Goal: Task Accomplishment & Management: Manage account settings

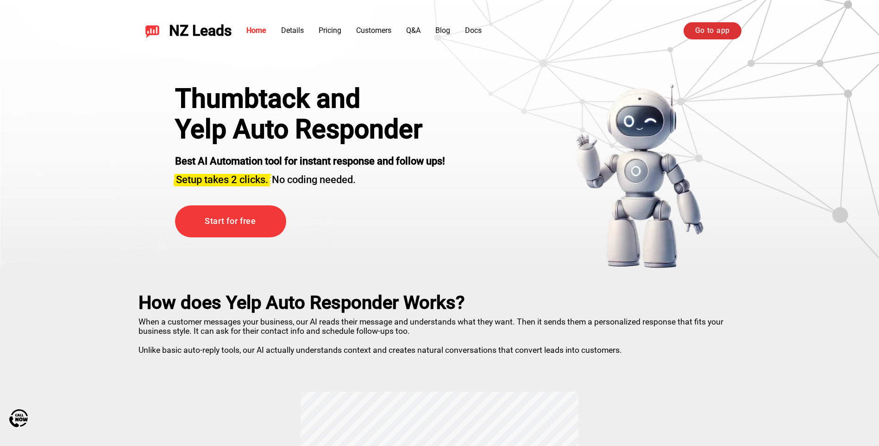
click at [704, 25] on link "Go to app" at bounding box center [713, 30] width 58 height 17
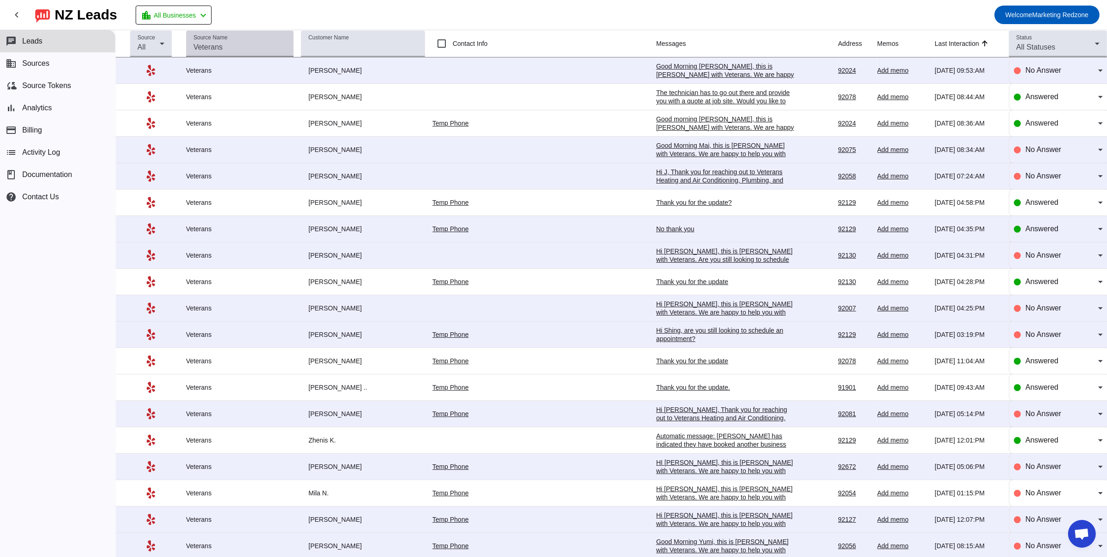
click at [264, 47] on input "Source Name" at bounding box center [240, 47] width 93 height 11
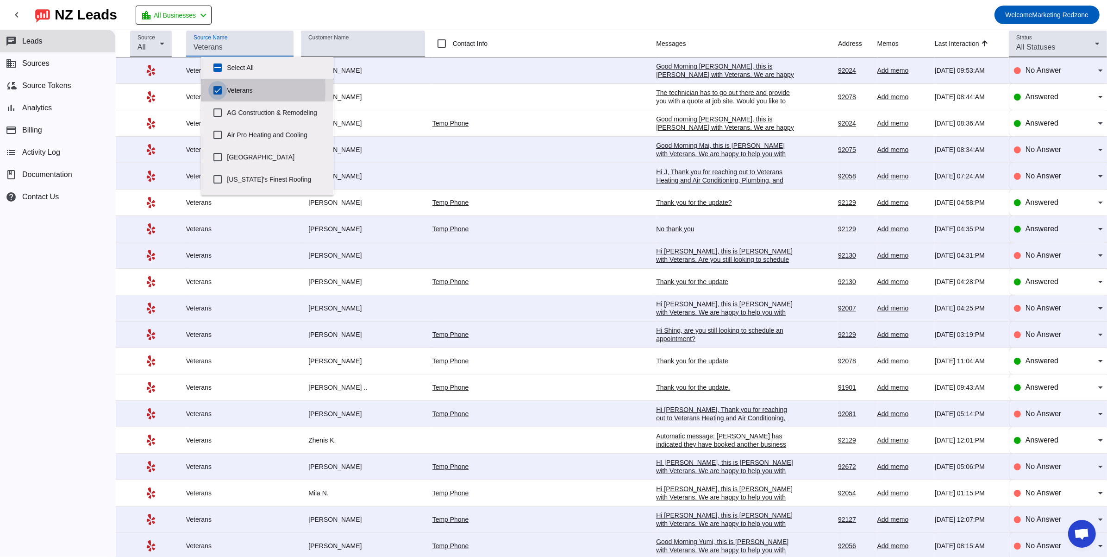
click at [218, 89] on input "Veterans" at bounding box center [217, 90] width 19 height 19
checkbox input "false"
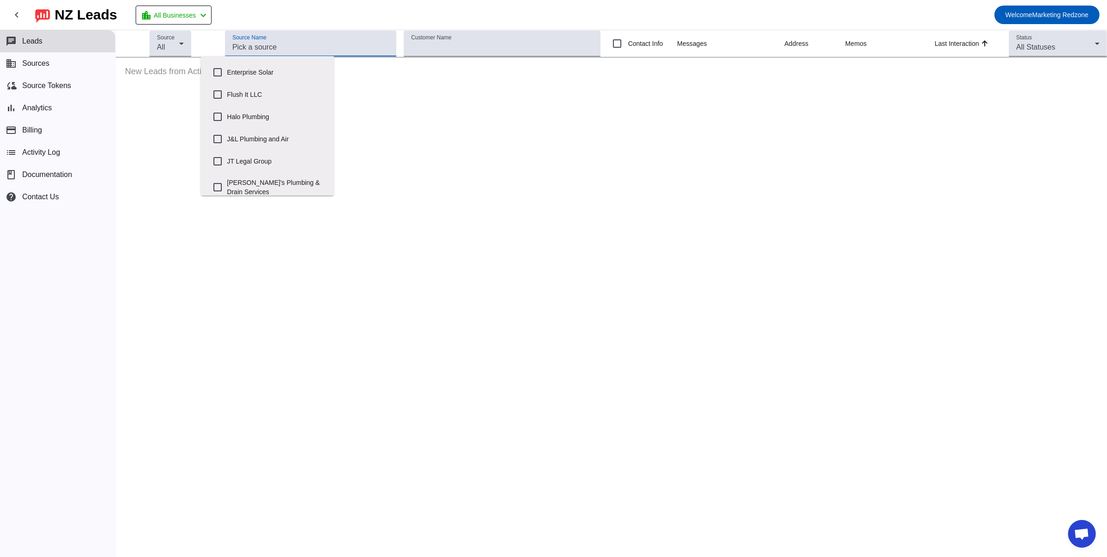
scroll to position [258, 0]
click at [237, 155] on label "[PERSON_NAME]'s Plumbing & Drain Services" at bounding box center [276, 147] width 99 height 30
click at [227, 155] on input "[PERSON_NAME]'s Plumbing & Drain Services" at bounding box center [217, 147] width 19 height 19
checkbox input "true"
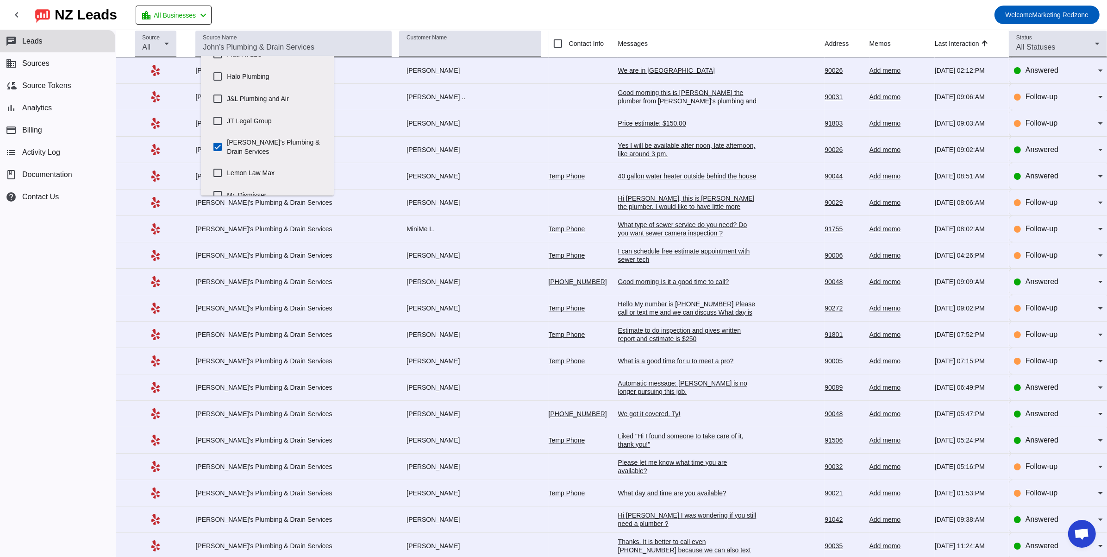
click at [639, 65] on td "We are in [GEOGRAPHIC_DATA] [DATE] 02:12:PM" at bounding box center [721, 70] width 207 height 26
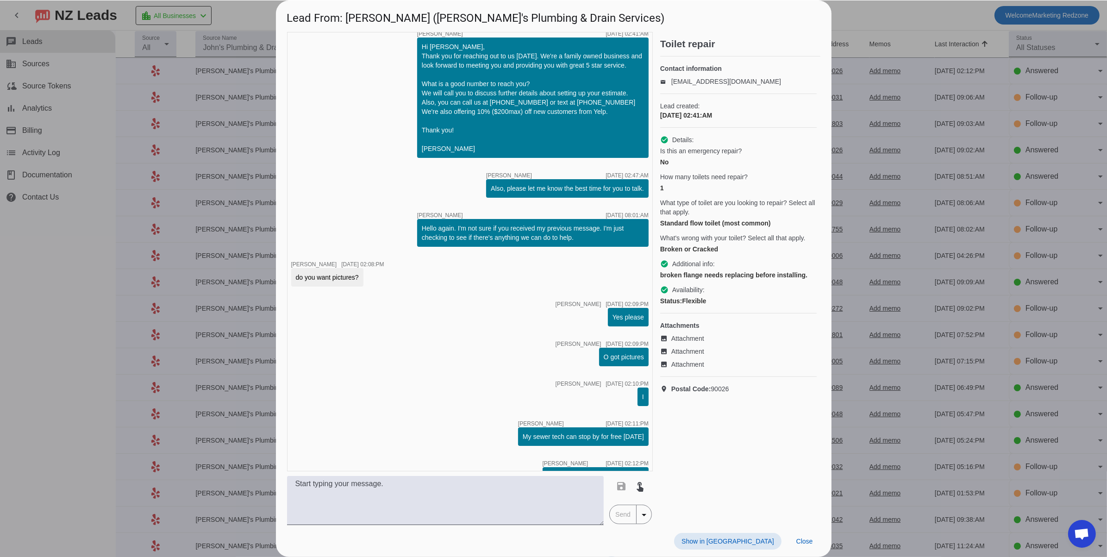
scroll to position [228, 0]
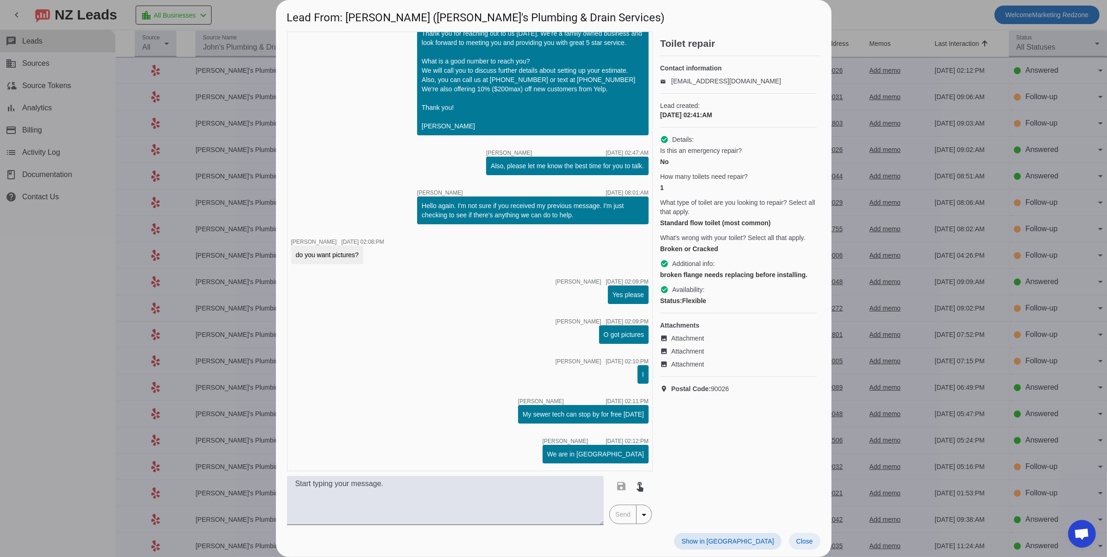
click at [809, 536] on span at bounding box center [804, 541] width 31 height 17
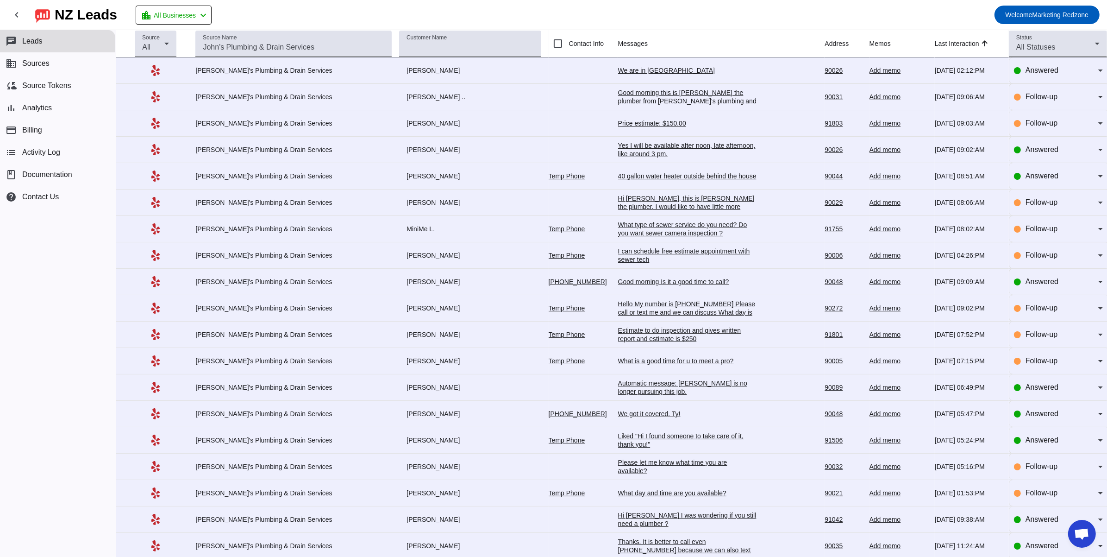
click at [618, 149] on div "Yes I will be available after noon, late afternoon, like around 3 pm." at bounding box center [687, 149] width 139 height 17
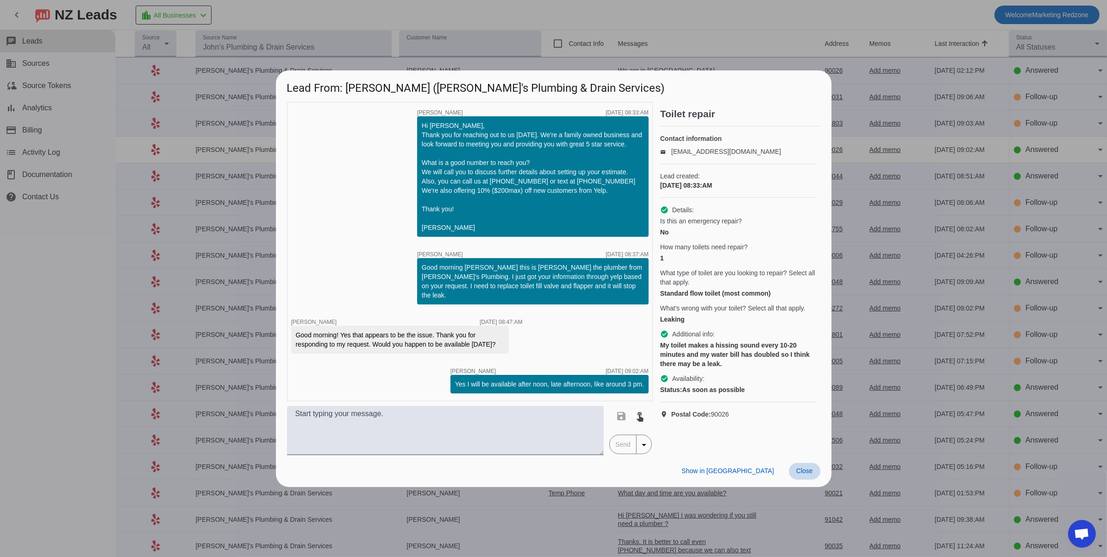
click at [809, 467] on span "Close" at bounding box center [805, 470] width 17 height 7
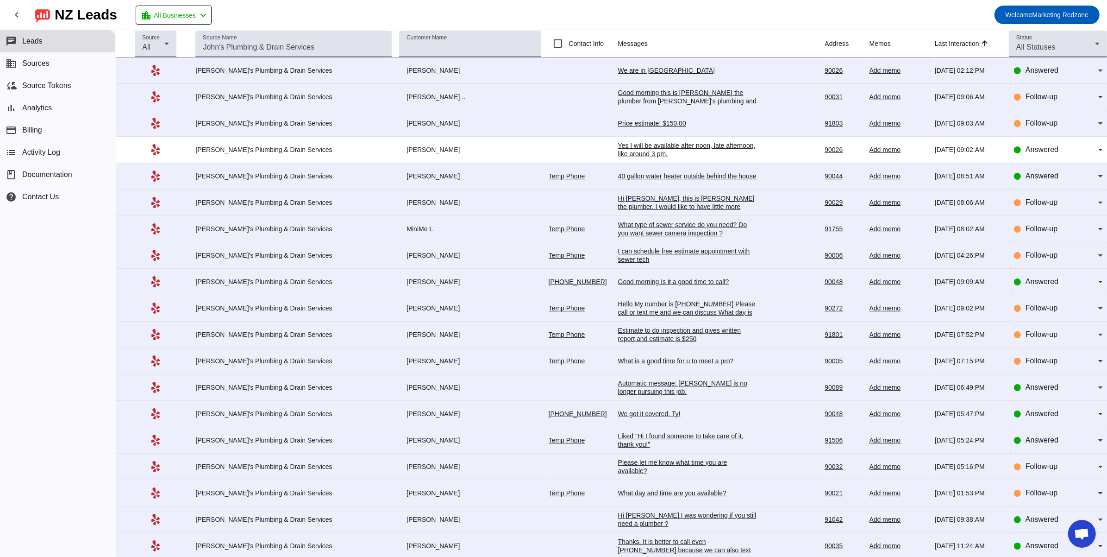
click at [628, 173] on div "40 gallon water heater outside behind the house" at bounding box center [687, 176] width 139 height 8
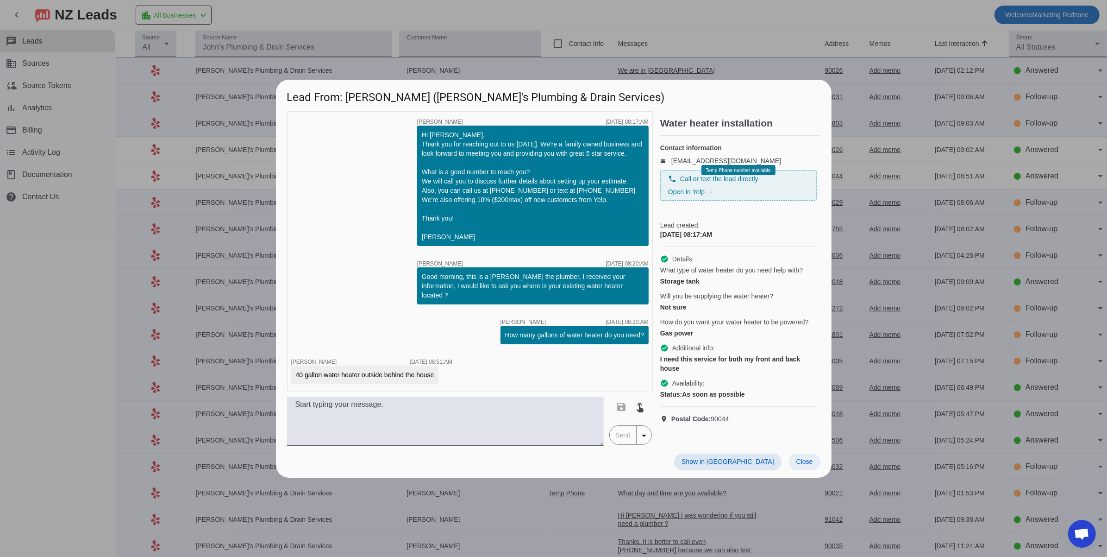
click at [810, 468] on span at bounding box center [804, 461] width 31 height 17
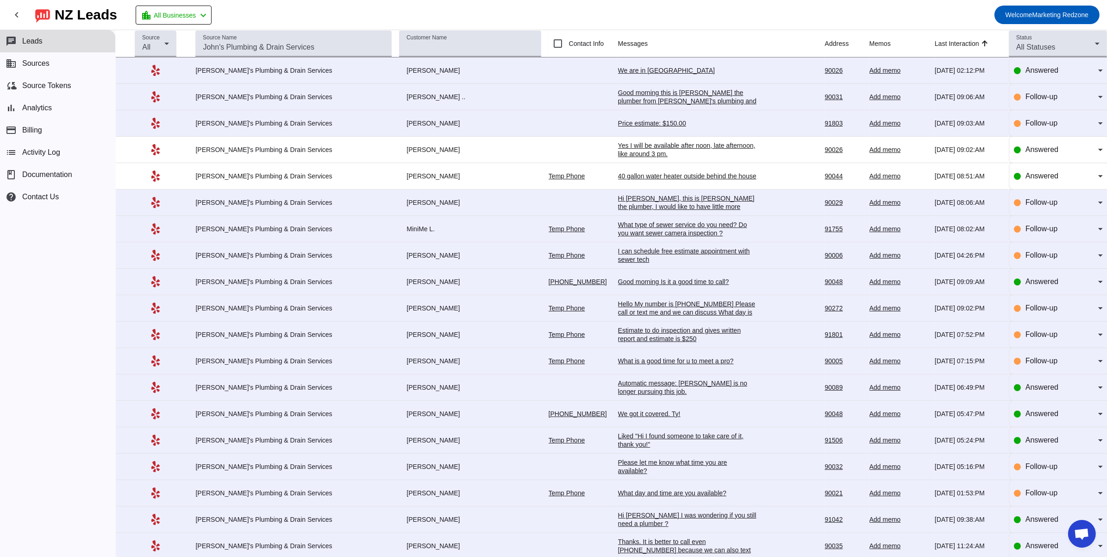
click at [473, 17] on mat-toolbar-row "chevron_left [GEOGRAPHIC_DATA] Leads location_city All Businesses chevron_left …" at bounding box center [553, 15] width 1107 height 30
